Goal: Task Accomplishment & Management: Complete application form

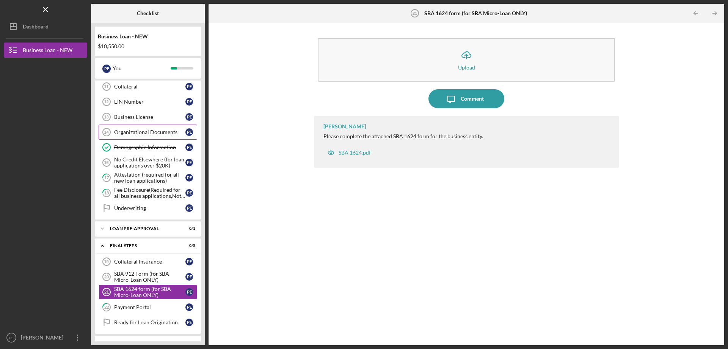
scroll to position [220, 0]
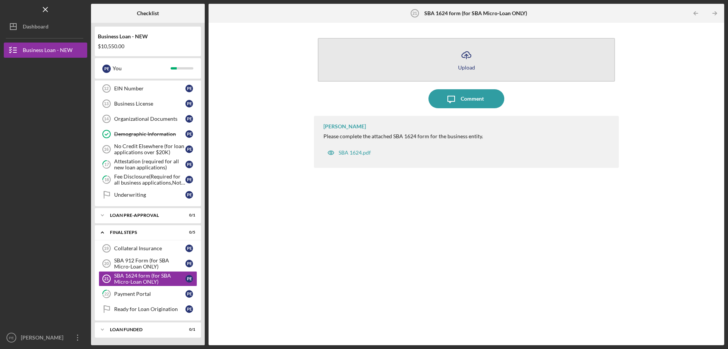
click at [466, 71] on button "Icon/Upload Upload" at bounding box center [466, 60] width 297 height 44
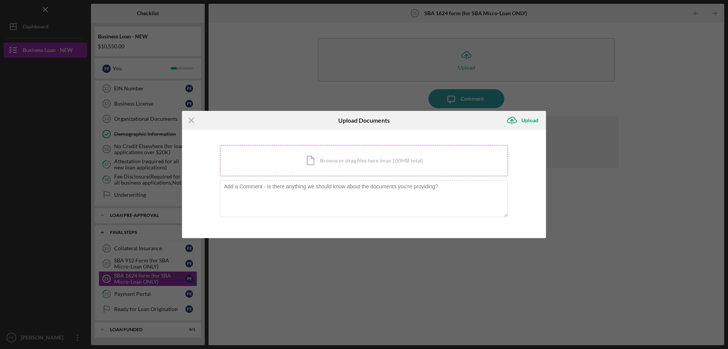
click at [333, 167] on div "Icon/Document Browse or drag files here (max 100MB total) Tap to choose files o…" at bounding box center [364, 160] width 288 height 31
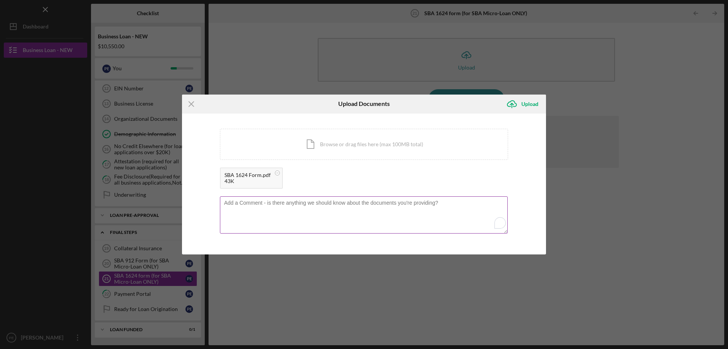
click at [243, 207] on textarea "To enrich screen reader interactions, please activate Accessibility in Grammarl…" at bounding box center [364, 214] width 288 height 37
type textarea "Please find attached the SBA 1624 Form"
click at [524, 105] on div "Upload" at bounding box center [530, 103] width 17 height 15
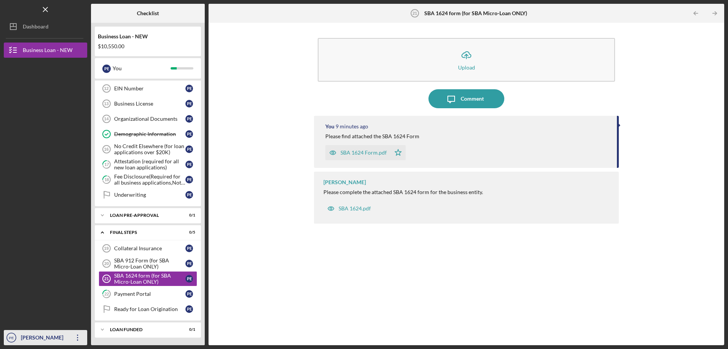
click at [30, 338] on div "[PERSON_NAME]" at bounding box center [43, 338] width 49 height 17
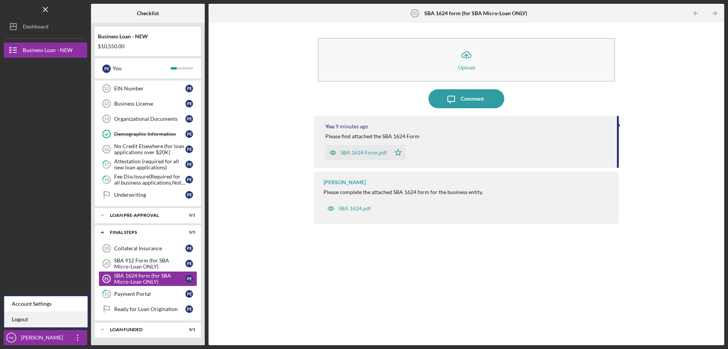
click at [13, 318] on link "Logout" at bounding box center [45, 319] width 83 height 16
